Goal: Task Accomplishment & Management: Manage account settings

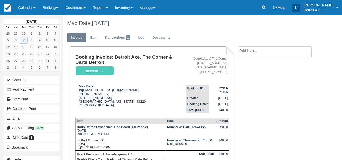
scroll to position [57, 0]
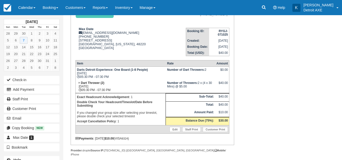
click at [26, 11] on link "Calendar" at bounding box center [27, 7] width 24 height 15
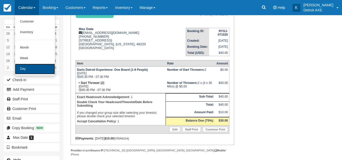
click at [28, 71] on link "Day" at bounding box center [35, 69] width 40 height 11
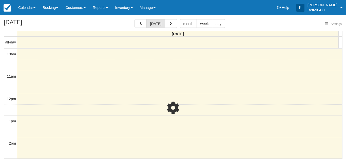
select select
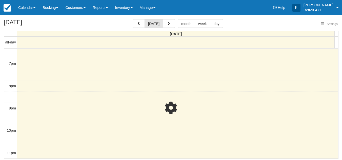
select select
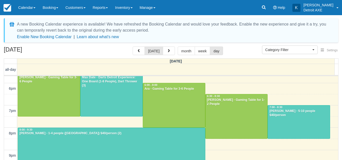
scroll to position [188, 0]
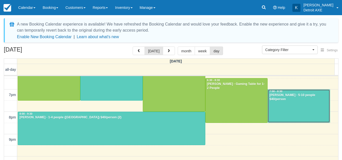
click at [304, 107] on div at bounding box center [299, 106] width 62 height 33
